Goal: Book appointment/travel/reservation

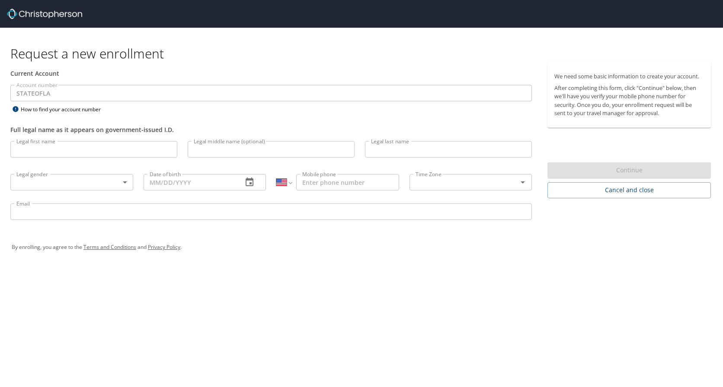
select select "US"
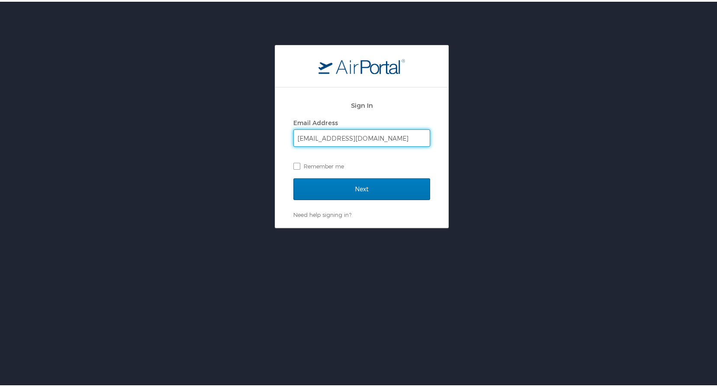
type input "jacksont7@mybrcc.edu"
click at [511, 153] on div "Sign In Email Address jacksont7@mybrcc.edu Remember me Next Need help signing i…" at bounding box center [361, 134] width 723 height 183
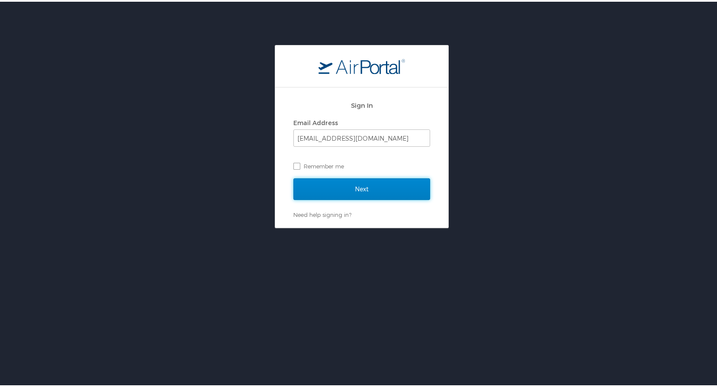
click at [372, 188] on input "Next" at bounding box center [361, 187] width 137 height 22
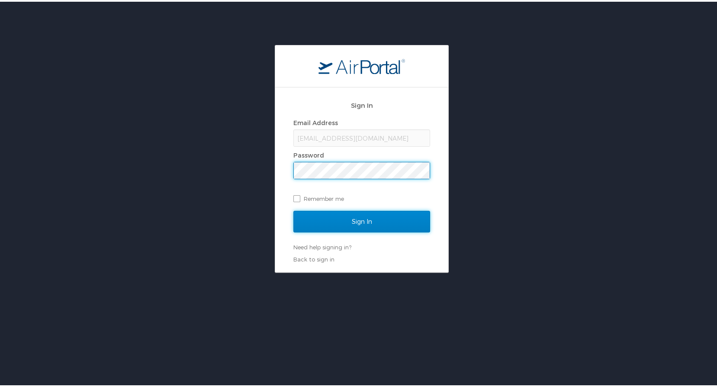
click at [327, 222] on input "Sign In" at bounding box center [361, 220] width 137 height 22
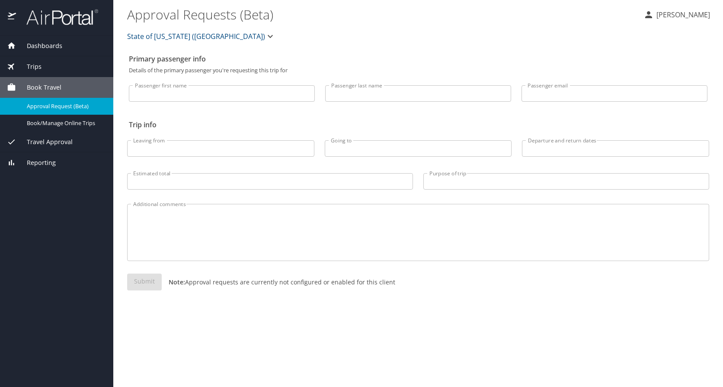
click at [381, 40] on div "State of Louisiana (SOLA)" at bounding box center [418, 36] width 592 height 28
click at [222, 90] on input "Passenger first name" at bounding box center [222, 93] width 186 height 16
type input "Toshiba"
type input "[PERSON_NAME]"
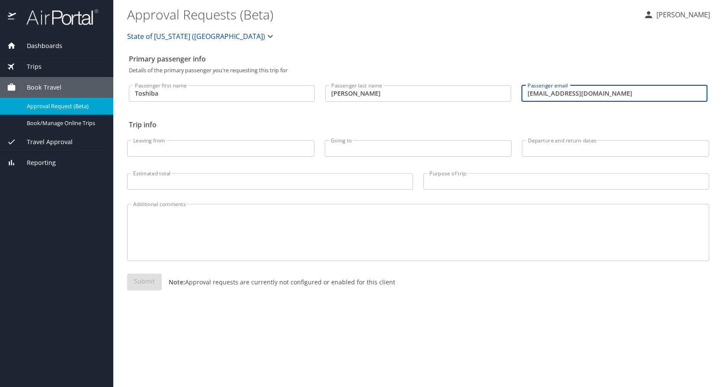
drag, startPoint x: 588, startPoint y: 90, endPoint x: 448, endPoint y: 79, distance: 141.0
click at [448, 79] on div "Passenger first name Toshiba Passenger first name Passenger last name Jackson P…" at bounding box center [418, 91] width 589 height 36
type input "jacksont7@mybrcc.edu"
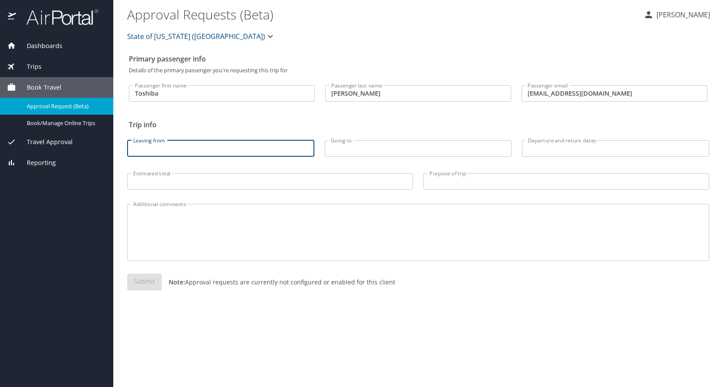
click at [231, 148] on input "Leaving from" at bounding box center [220, 148] width 187 height 16
type input "Baton Rouge"
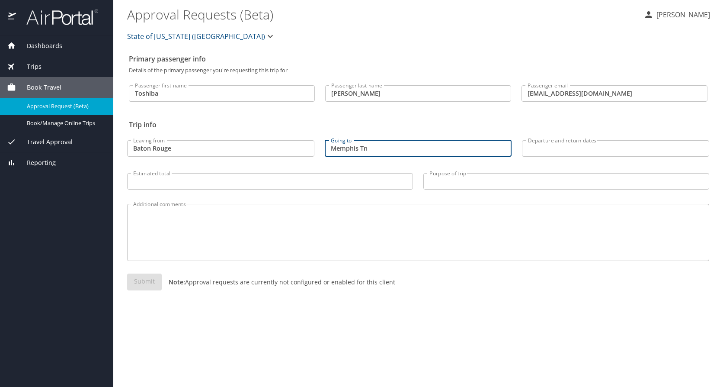
type input "Memphis Tn"
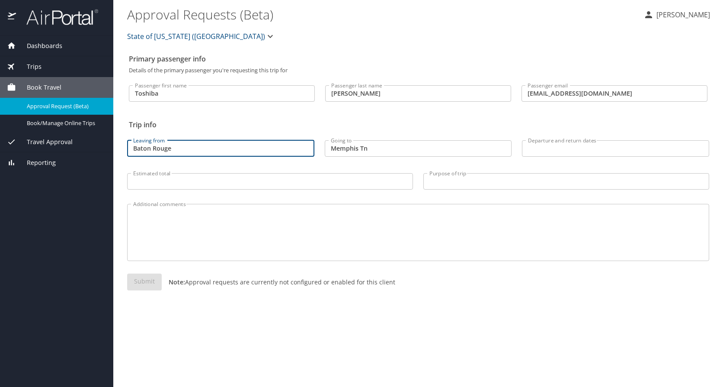
click at [231, 148] on input "Baton Rouge" at bounding box center [220, 148] width 187 height 16
type input "Baton Rouge, LA"
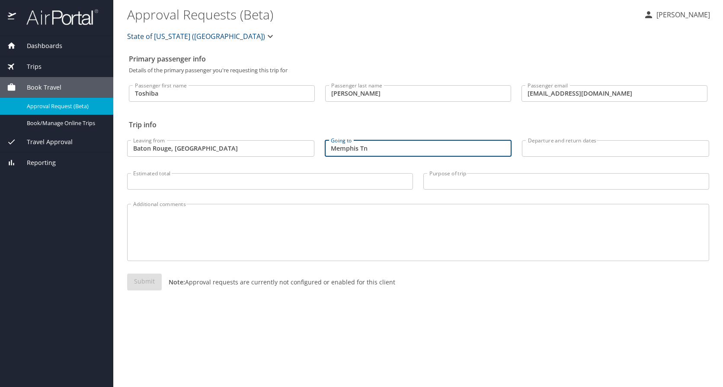
drag, startPoint x: 371, startPoint y: 149, endPoint x: 358, endPoint y: 149, distance: 13.4
click at [358, 149] on input "Memphis Tn" at bounding box center [418, 148] width 187 height 16
type input "Memphis, TN"
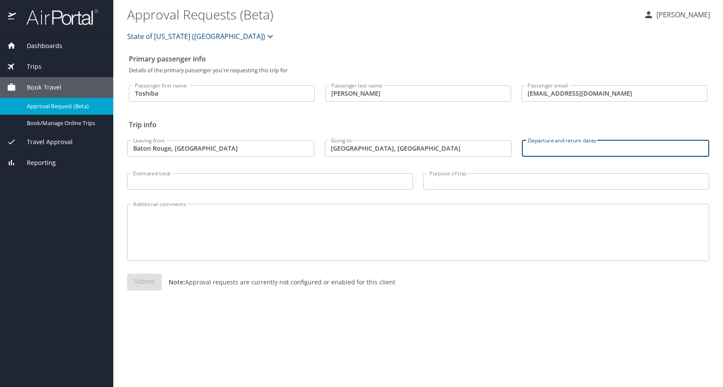
click at [579, 154] on input "Departure and return dates" at bounding box center [615, 148] width 187 height 16
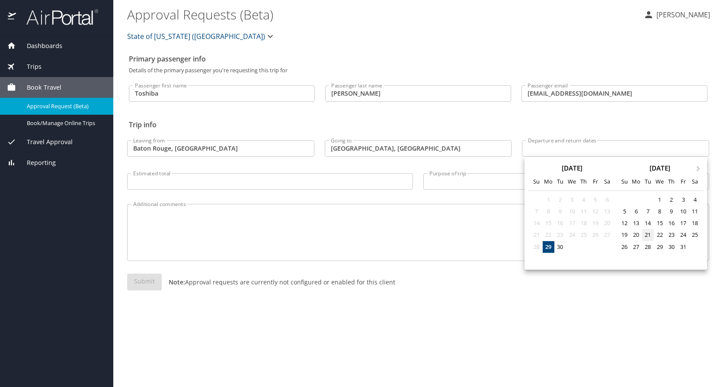
click at [645, 233] on div "21" at bounding box center [648, 235] width 12 height 12
click at [683, 233] on div "24" at bounding box center [683, 235] width 12 height 12
type input "10/21/2025 🠦 10/24/2025"
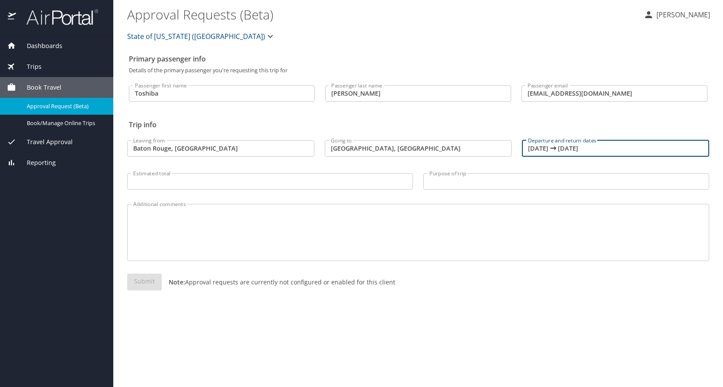
click at [226, 184] on input "Estimated total" at bounding box center [270, 181] width 286 height 16
click at [672, 15] on p "[PERSON_NAME]" at bounding box center [682, 15] width 56 height 10
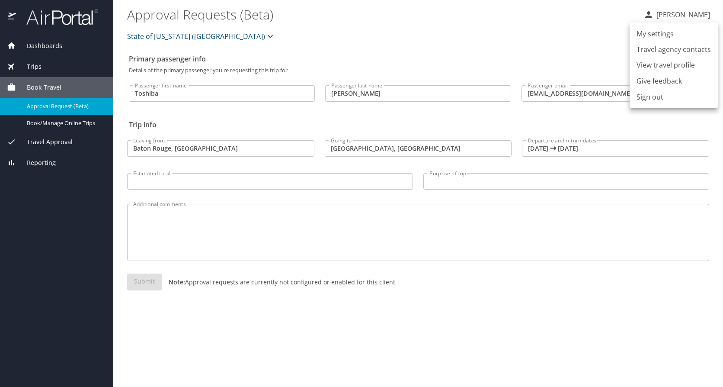
click at [656, 66] on li "View travel profile" at bounding box center [674, 65] width 88 height 16
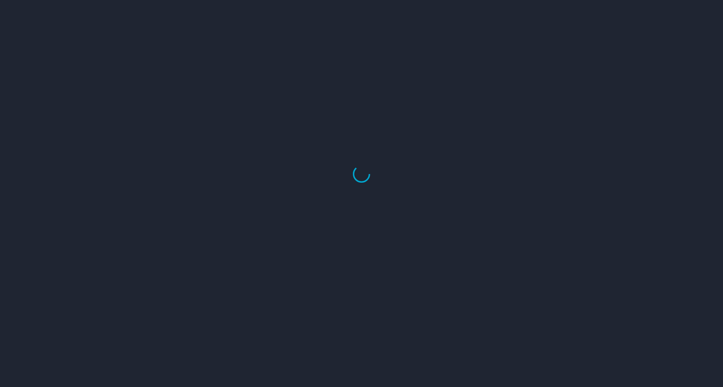
select select "US"
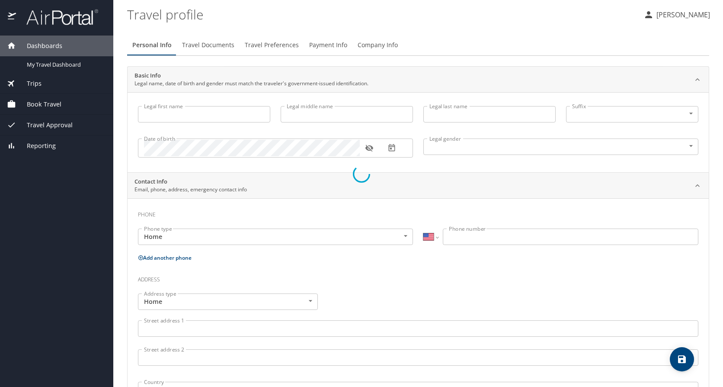
type input "Toshiba"
type input "[PERSON_NAME]"
type input "[DEMOGRAPHIC_DATA]"
type input "[PERSON_NAME]"
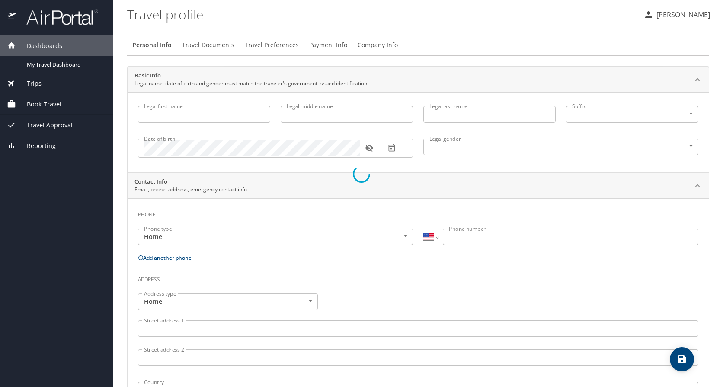
type input "[PHONE_NUMBER]"
type input "[EMAIL_ADDRESS][DOMAIN_NAME]"
select select "US"
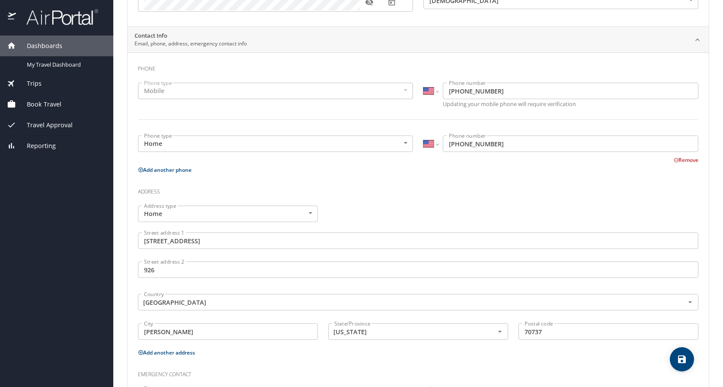
scroll to position [5, 0]
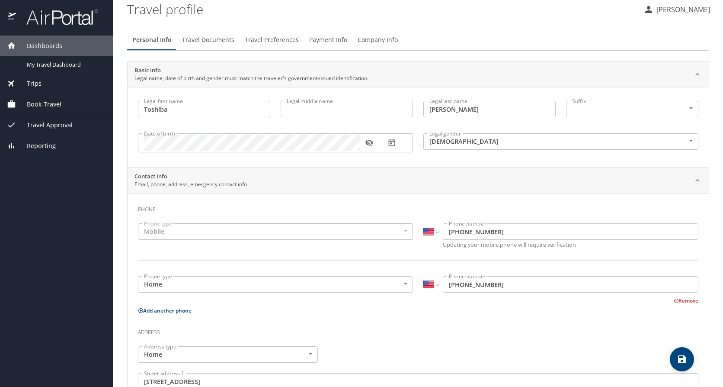
click at [218, 41] on span "Travel Documents" at bounding box center [208, 40] width 52 height 11
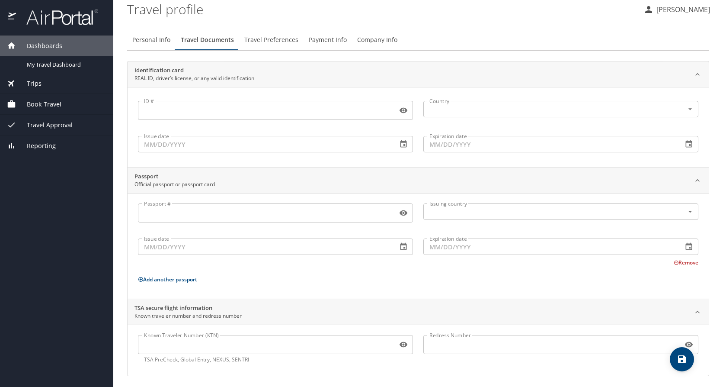
click at [48, 102] on span "Book Travel" at bounding box center [38, 104] width 45 height 10
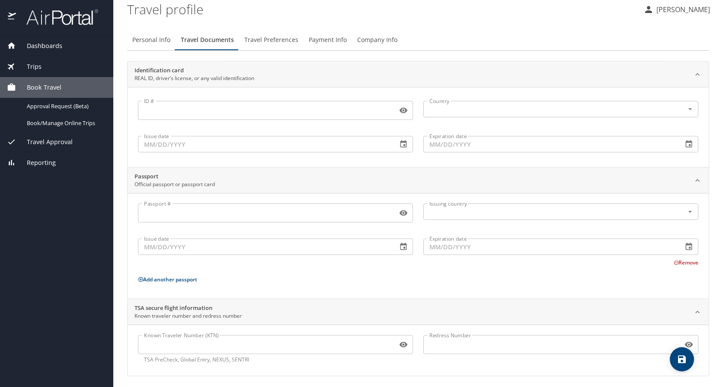
click at [153, 38] on span "Personal Info" at bounding box center [151, 40] width 38 height 11
select select "US"
